Goal: Task Accomplishment & Management: Manage account settings

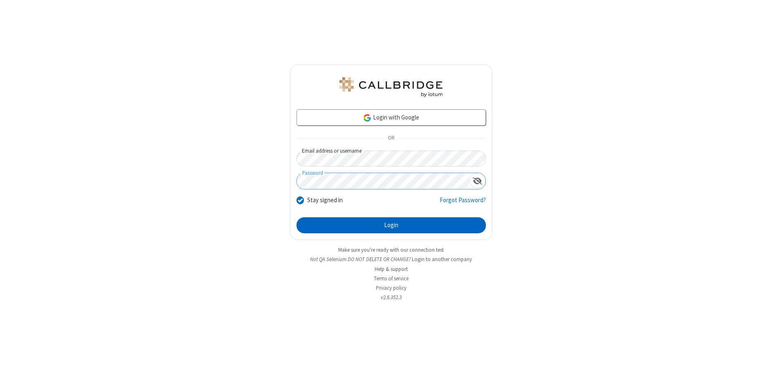
click at [391, 225] on button "Login" at bounding box center [390, 225] width 189 height 16
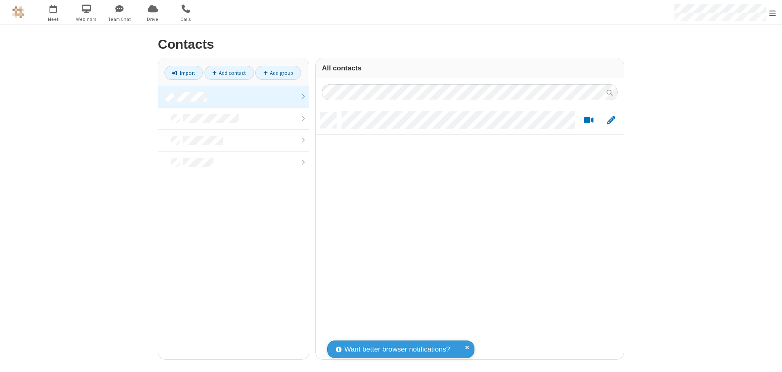
scroll to position [247, 302]
click at [234, 97] on link at bounding box center [233, 97] width 150 height 22
click at [229, 73] on link "Add contact" at bounding box center [228, 73] width 49 height 14
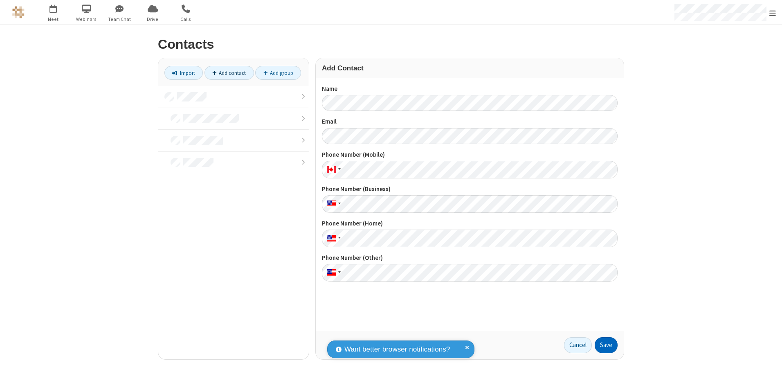
click at [606, 345] on button "Save" at bounding box center [606, 345] width 23 height 16
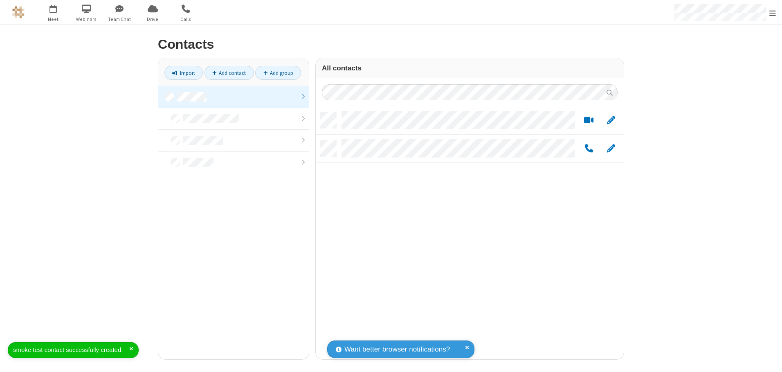
scroll to position [247, 302]
